Goal: Book appointment/travel/reservation

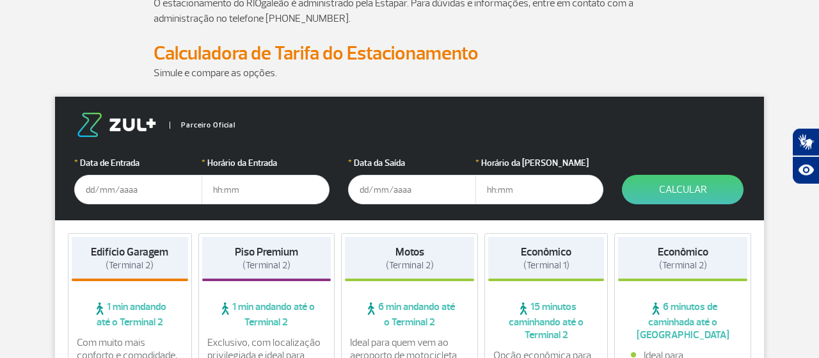
scroll to position [200, 0]
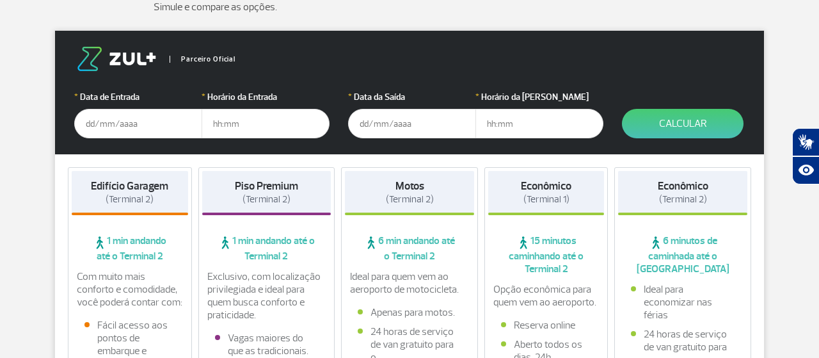
click at [143, 122] on input "text" at bounding box center [138, 123] width 128 height 29
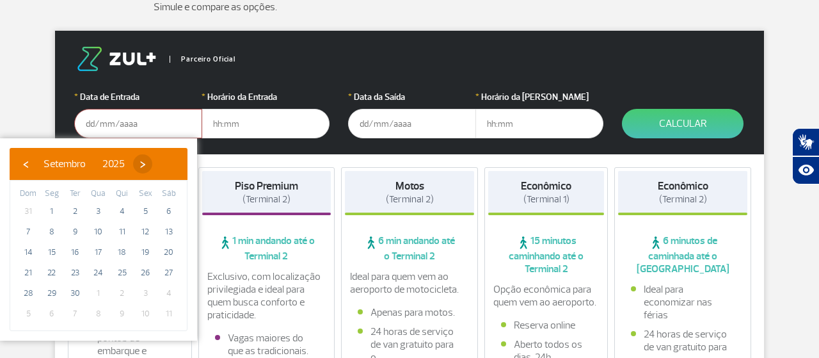
click at [152, 164] on span "›" at bounding box center [142, 163] width 19 height 19
click at [146, 269] on span "24" at bounding box center [145, 272] width 20 height 20
type input "[DATE]"
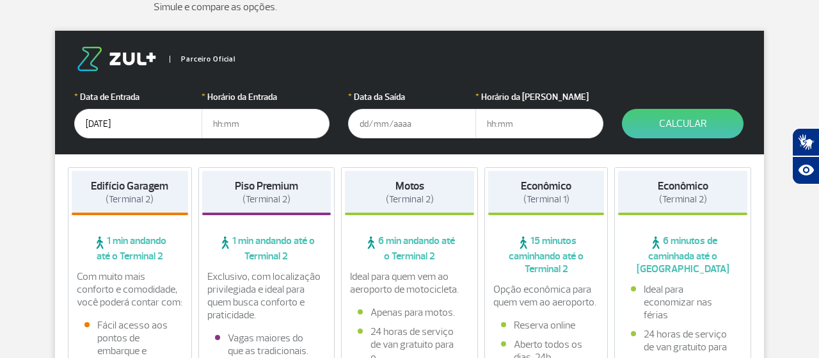
click at [252, 120] on input "text" at bounding box center [266, 123] width 128 height 29
type input "6"
type input "06:00"
click at [410, 126] on input "text" at bounding box center [412, 123] width 128 height 29
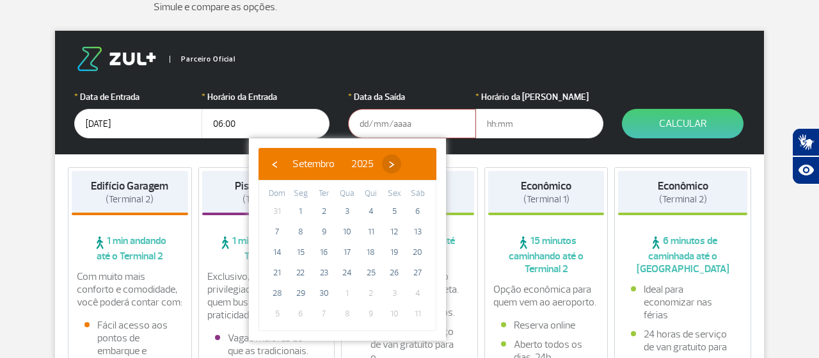
click at [401, 166] on span "›" at bounding box center [391, 163] width 19 height 19
click at [394, 166] on span "›" at bounding box center [383, 163] width 19 height 19
click at [276, 235] on span "2" at bounding box center [277, 231] width 20 height 20
type input "[DATE]"
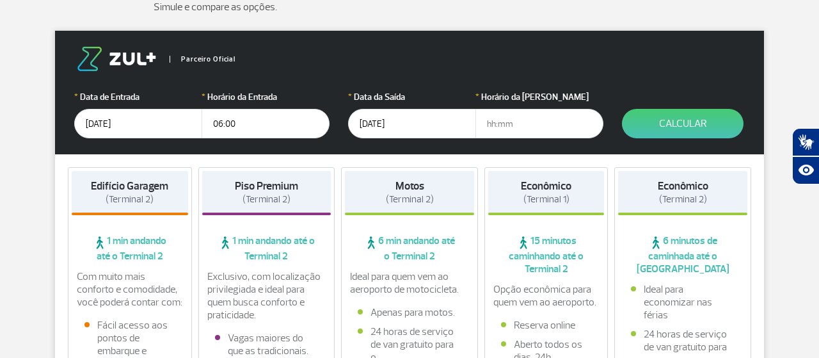
click at [511, 123] on input "text" at bounding box center [540, 123] width 128 height 29
type input "00:30"
click at [688, 122] on button "Calcular" at bounding box center [683, 123] width 122 height 29
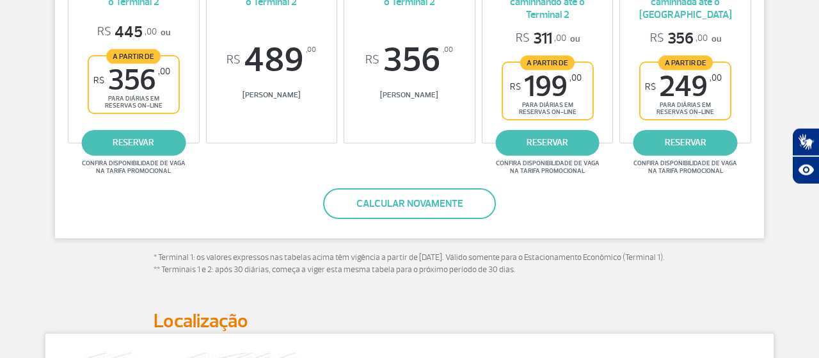
scroll to position [333, 0]
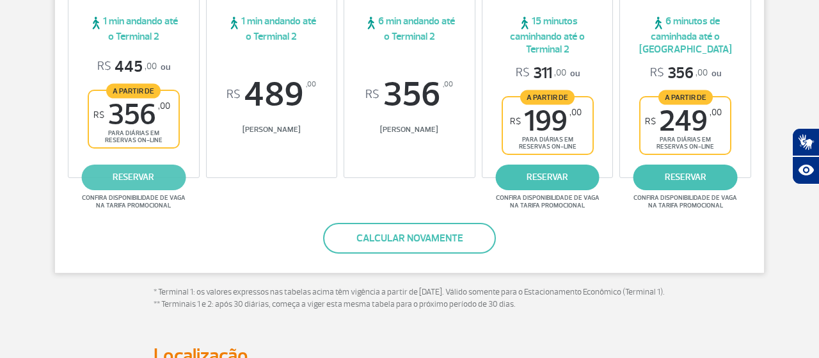
click at [145, 175] on link "reservar" at bounding box center [133, 178] width 104 height 26
